Goal: Obtain resource: Download file/media

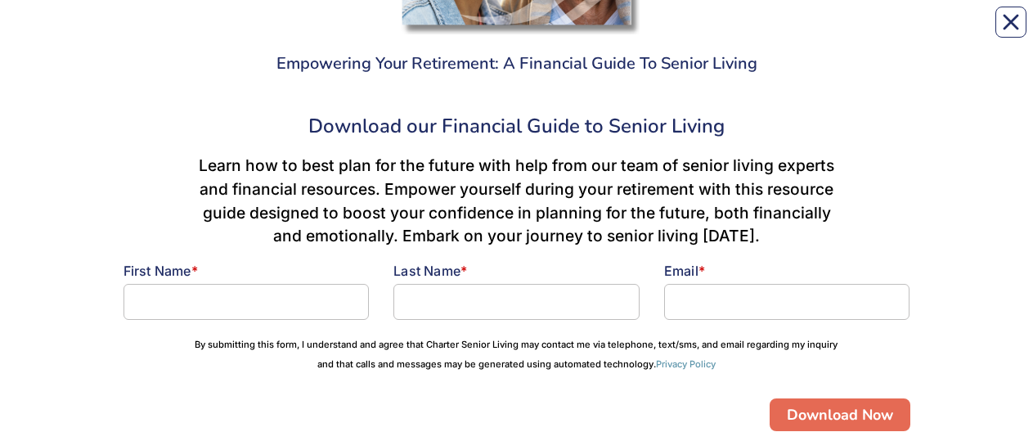
scroll to position [338, 0]
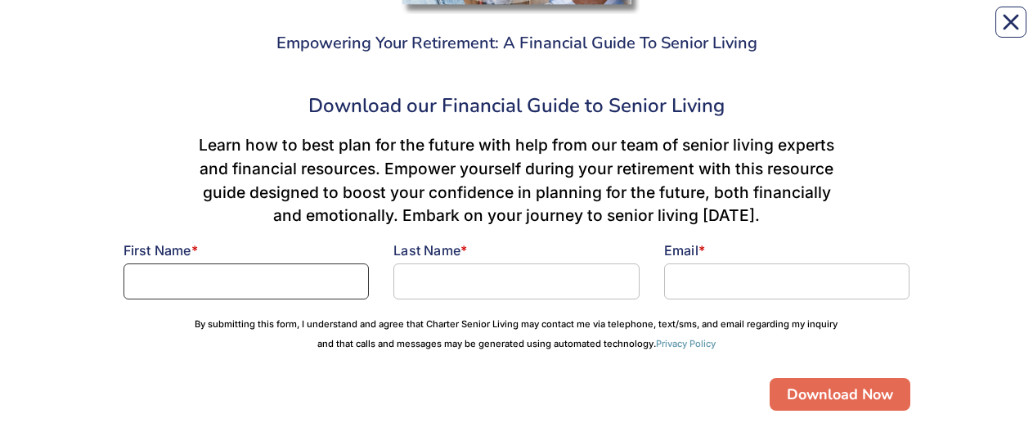
click at [185, 32] on input at bounding box center [246, 281] width 246 height 36
type input "[PERSON_NAME]"
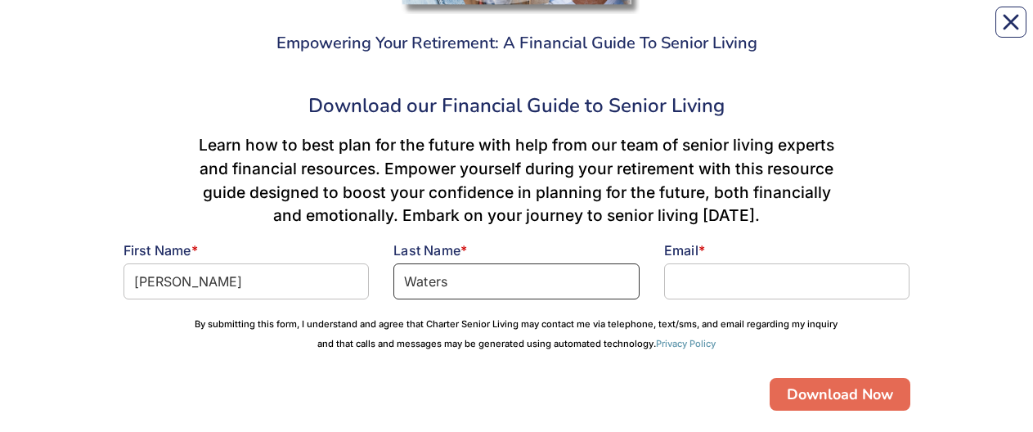
type input "Waters"
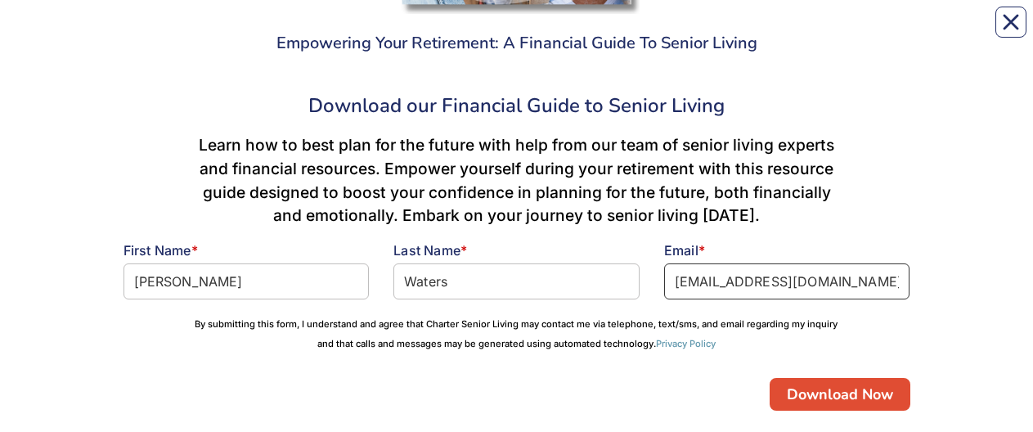
type input "[EMAIL_ADDRESS][DOMAIN_NAME]"
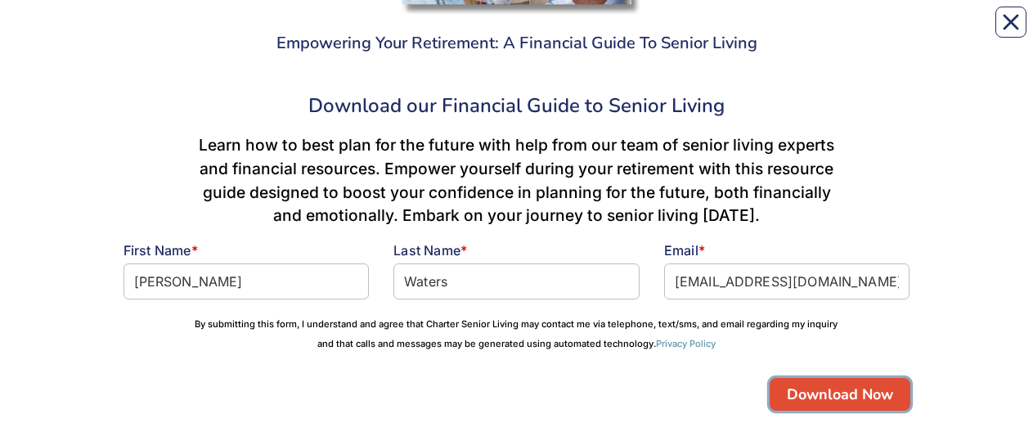
click at [812, 32] on button "Download Now" at bounding box center [839, 394] width 141 height 33
click at [882, 32] on button "Download Now" at bounding box center [839, 394] width 141 height 33
click at [870, 32] on button "Download Now" at bounding box center [839, 394] width 141 height 33
click at [853, 32] on button "Download Now" at bounding box center [839, 394] width 141 height 33
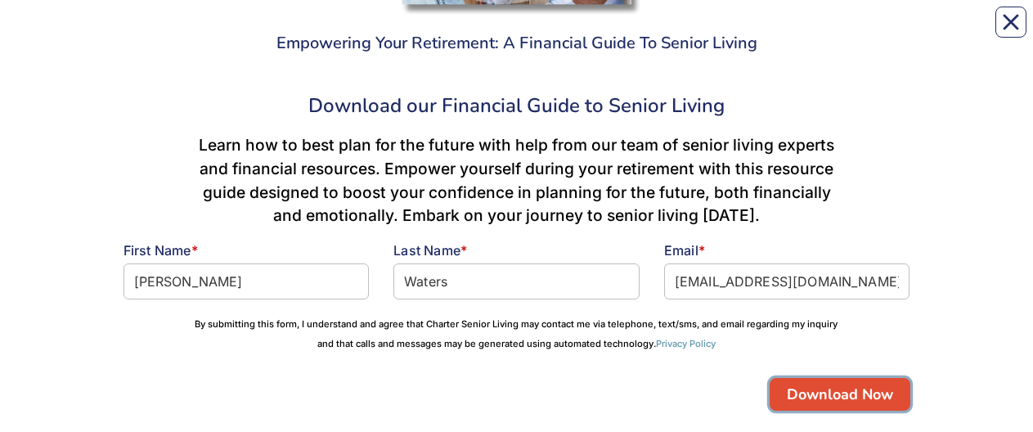
click at [805, 32] on button "Download Now" at bounding box center [839, 394] width 141 height 33
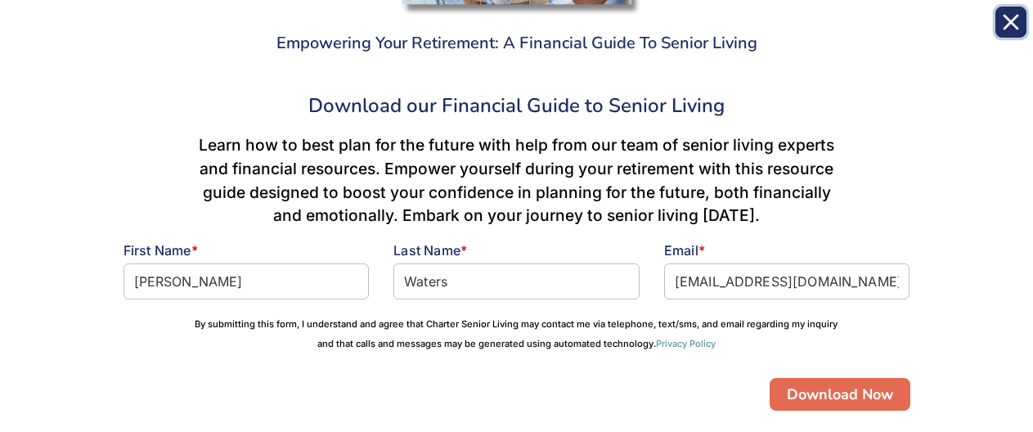
click at [1010, 20] on icon "Close" at bounding box center [1010, 22] width 13 height 13
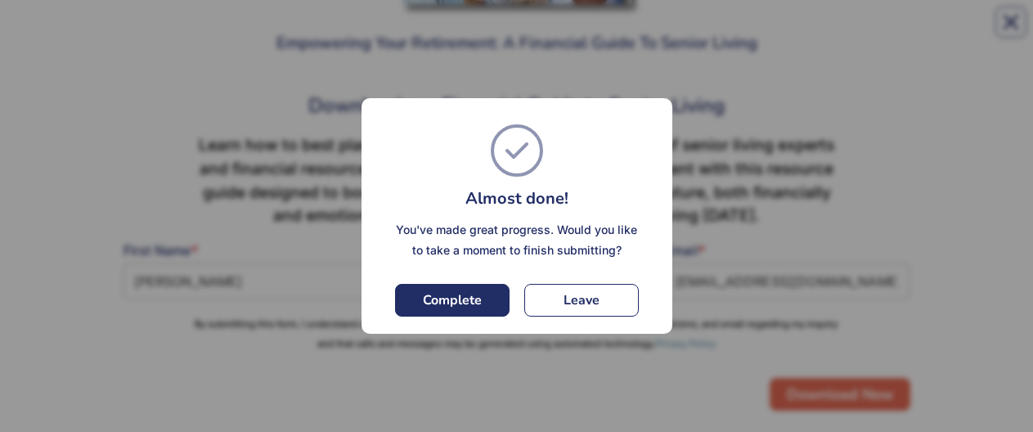
click at [446, 32] on button "Complete" at bounding box center [452, 300] width 114 height 33
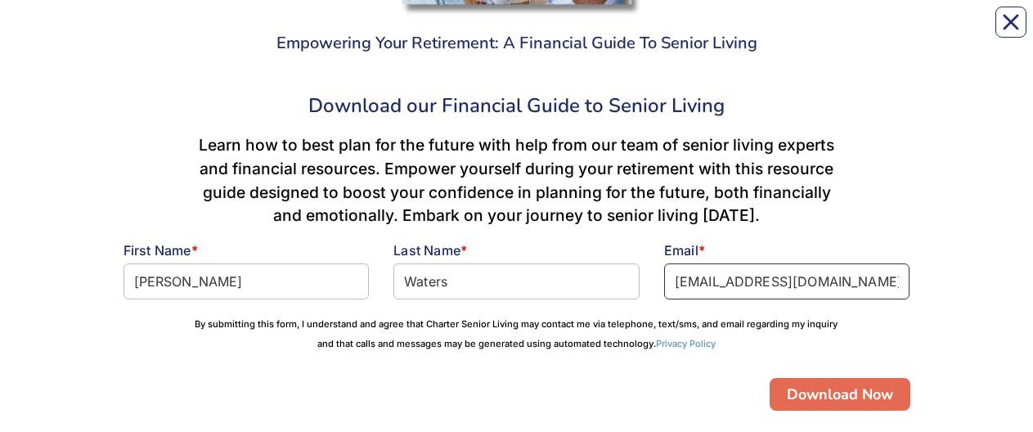
click at [832, 32] on input "[EMAIL_ADDRESS][DOMAIN_NAME]" at bounding box center [787, 281] width 246 height 36
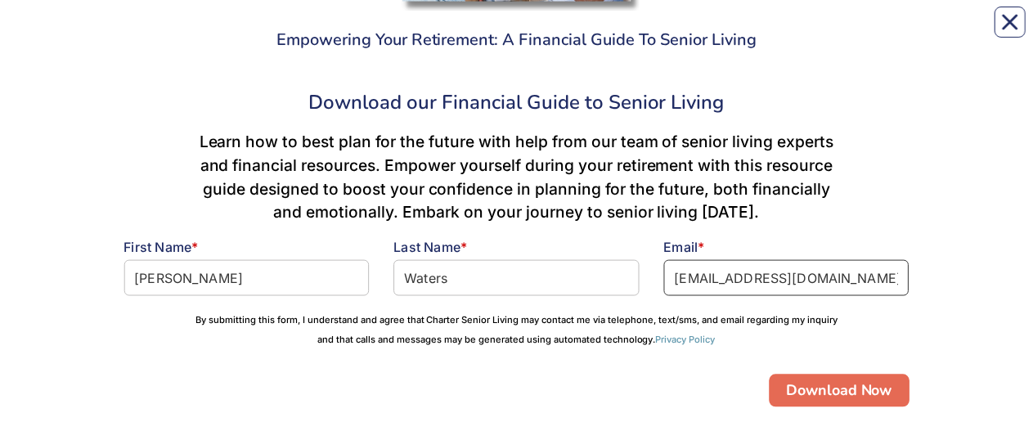
scroll to position [420, 0]
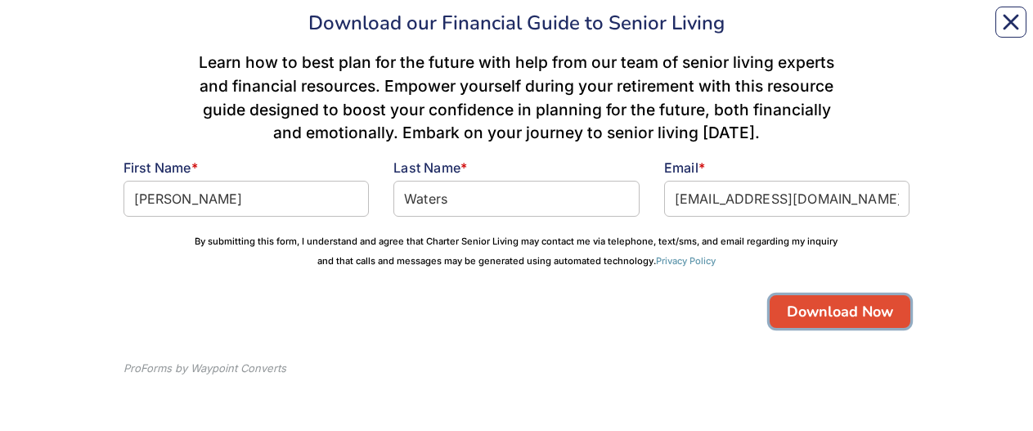
click at [824, 32] on button "Download Now" at bounding box center [839, 311] width 141 height 33
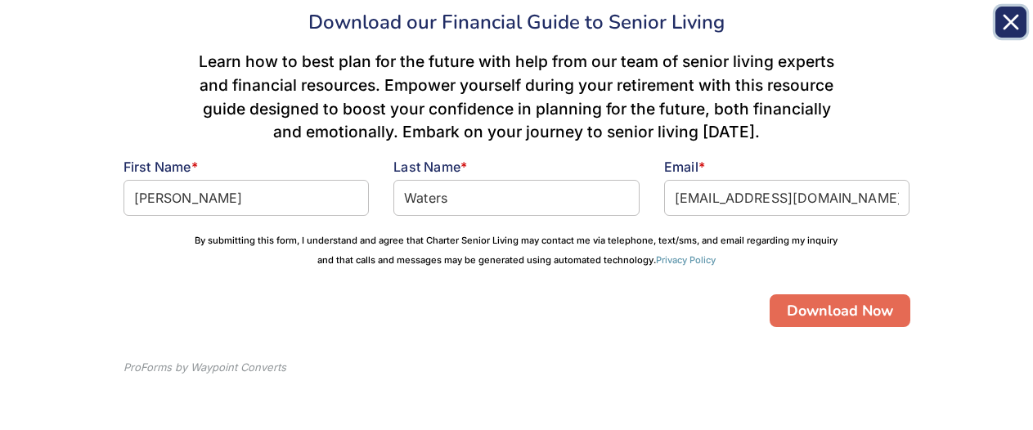
click at [1012, 20] on icon "Close" at bounding box center [1010, 22] width 13 height 13
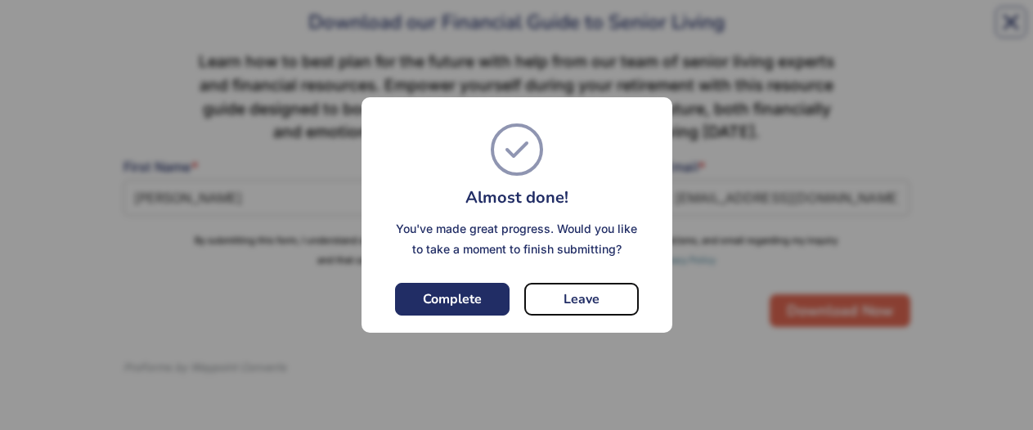
click at [589, 32] on button "Leave" at bounding box center [581, 299] width 114 height 33
